Goal: Task Accomplishment & Management: Use online tool/utility

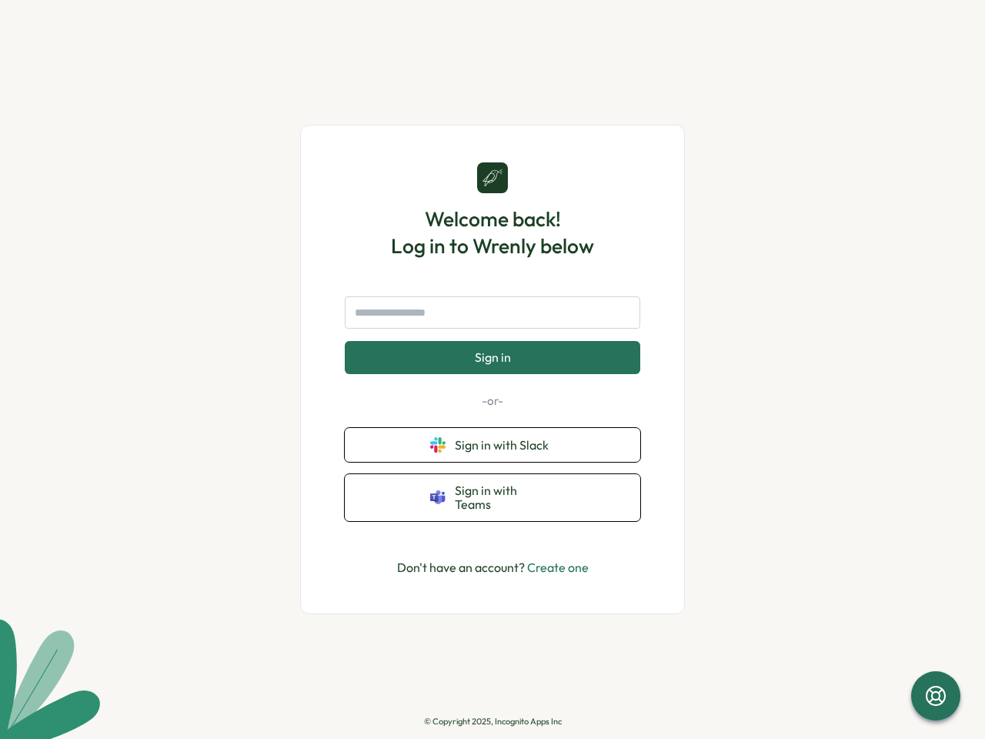
click at [493, 370] on button "Sign in" at bounding box center [493, 357] width 296 height 32
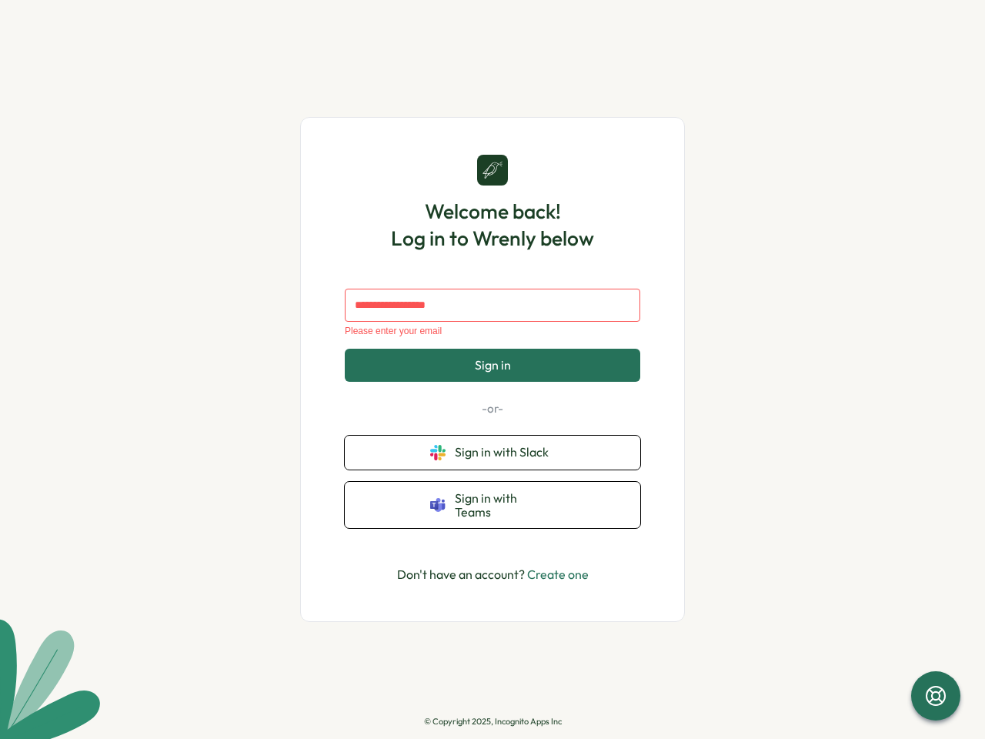
click at [493, 370] on span "Sign in" at bounding box center [493, 365] width 36 height 14
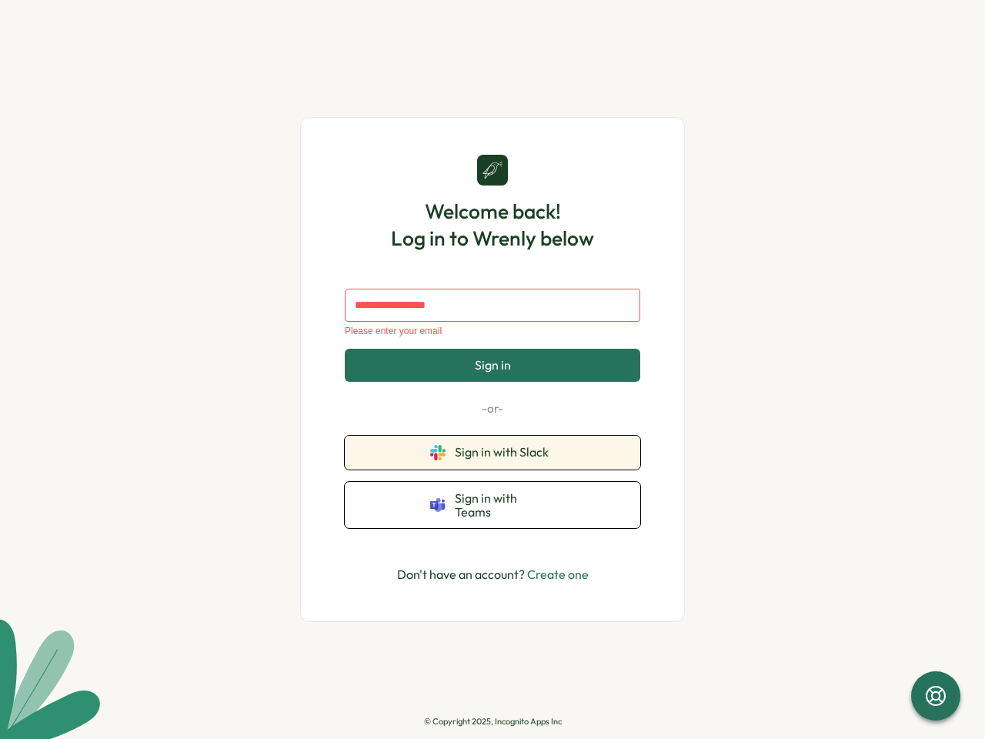
click at [493, 445] on span "Sign in with Slack" at bounding box center [505, 452] width 100 height 14
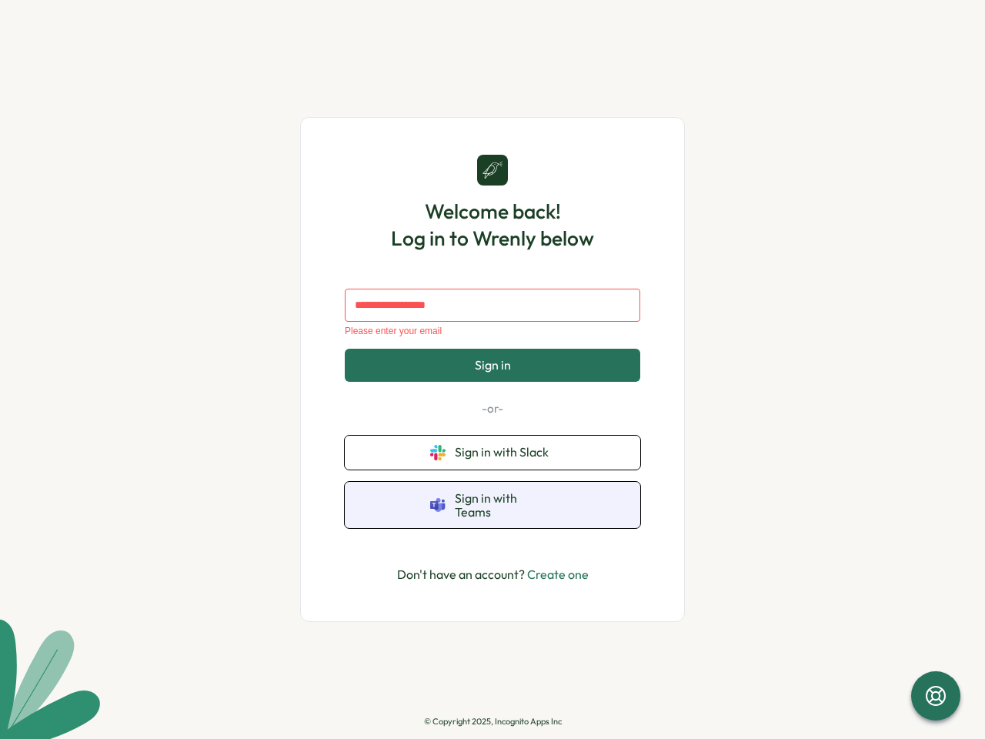
click at [493, 497] on span "Sign in with Teams" at bounding box center [505, 505] width 100 height 28
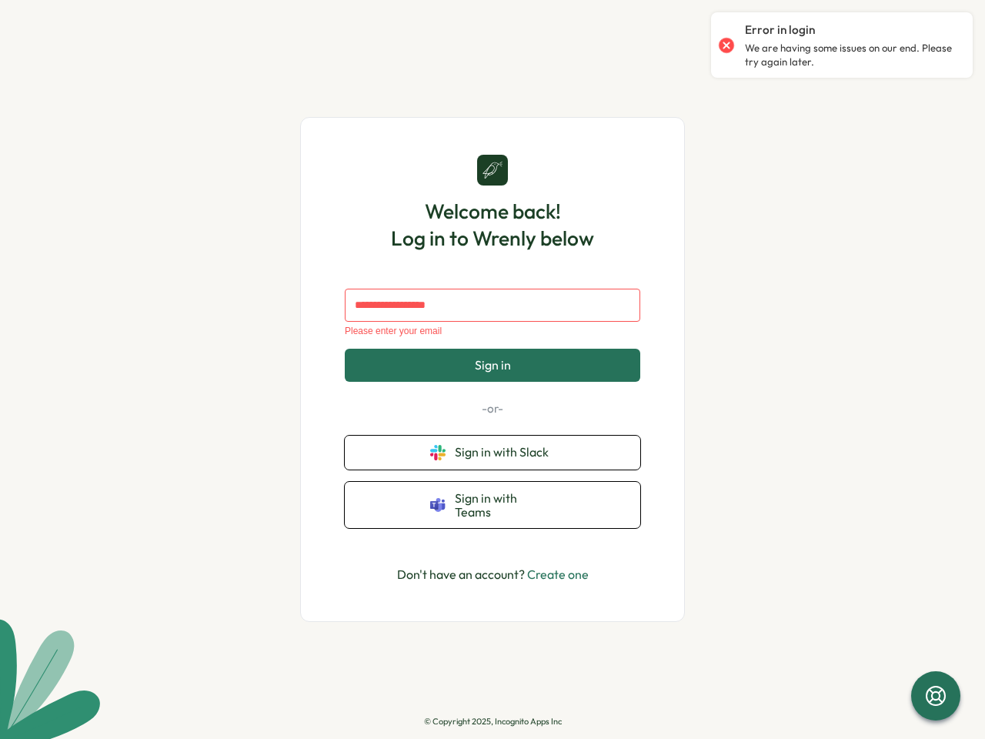
click at [936, 696] on icon at bounding box center [936, 696] width 25 height 25
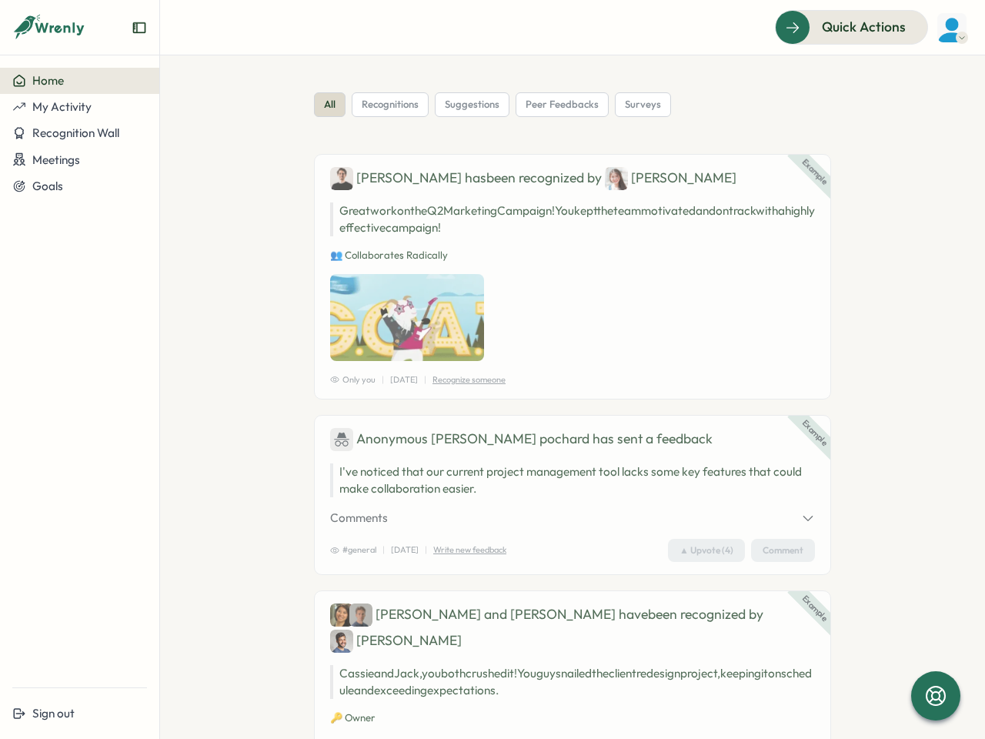
click at [493, 370] on div "Example Ben has been recognized by Jane Great work on the Q2 Marketing Campaign…" at bounding box center [572, 277] width 517 height 246
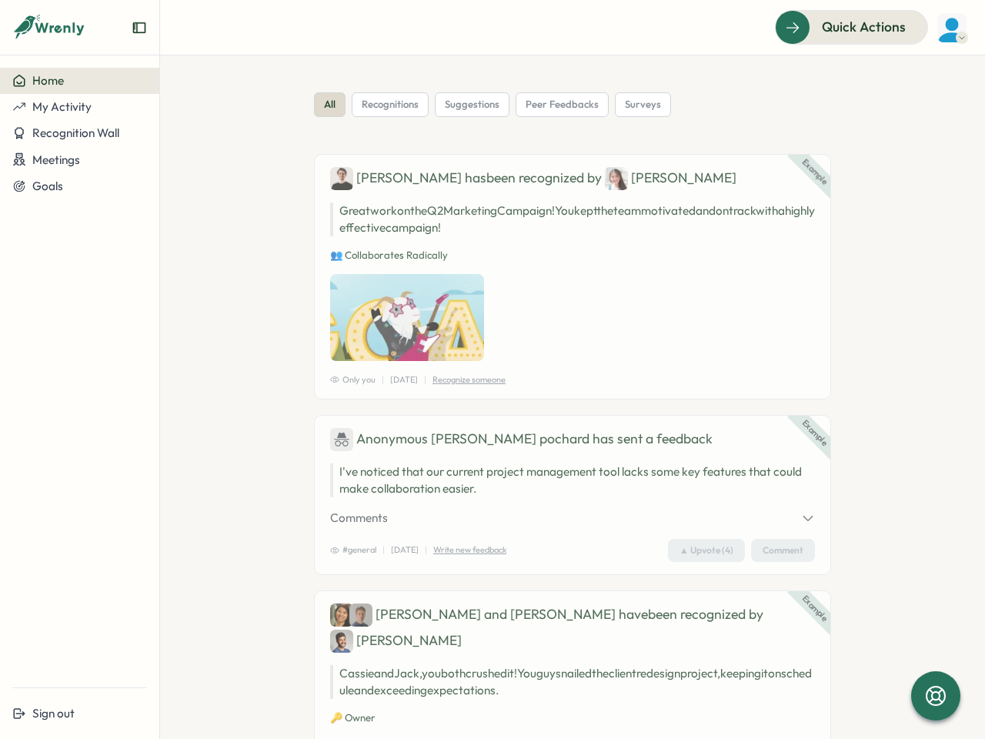
click at [493, 370] on div "Example Ben has been recognized by Jane Great work on the Q2 Marketing Campaign…" at bounding box center [572, 277] width 517 height 246
